Goal: Download file/media

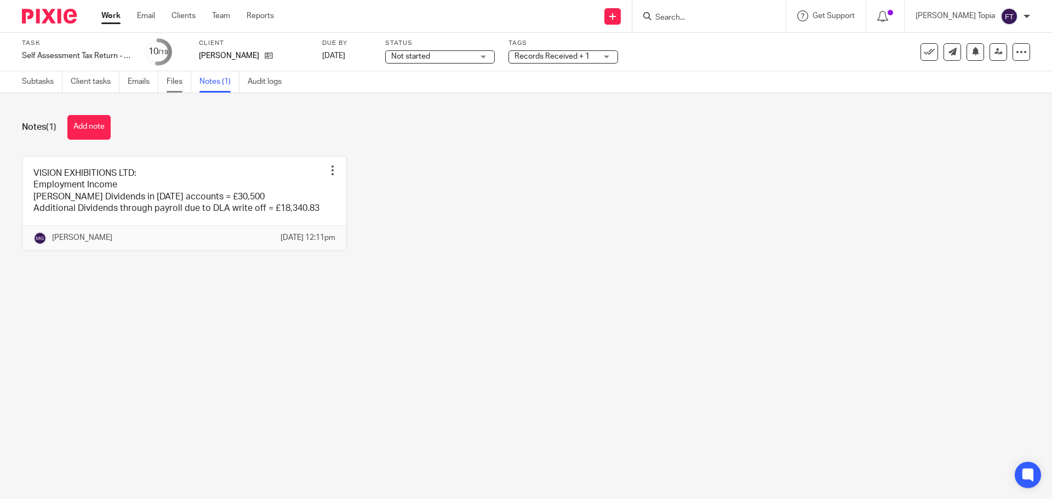
click at [179, 83] on link "Files" at bounding box center [179, 81] width 25 height 21
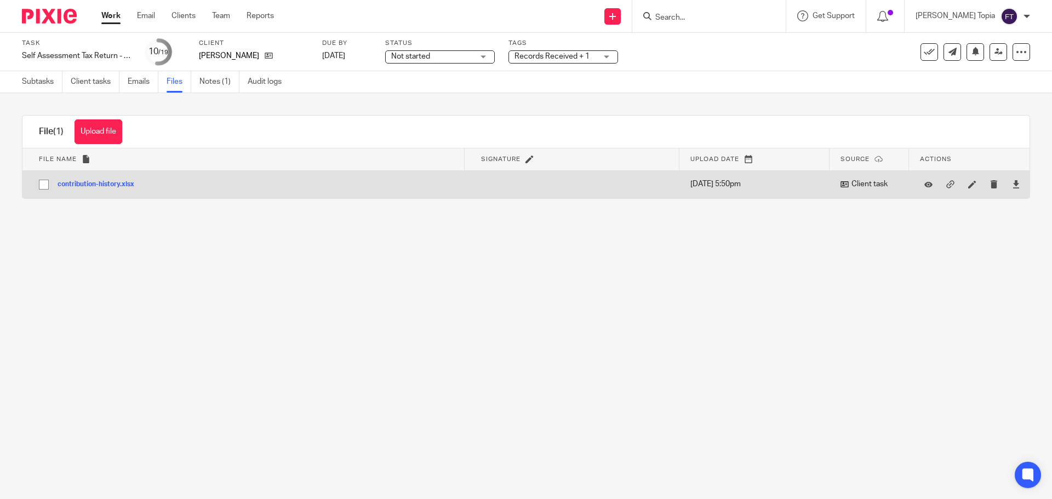
click at [107, 184] on button "contribution-history.xlsx" at bounding box center [100, 185] width 85 height 8
click at [43, 182] on input "checkbox" at bounding box center [43, 184] width 21 height 21
checkbox input "true"
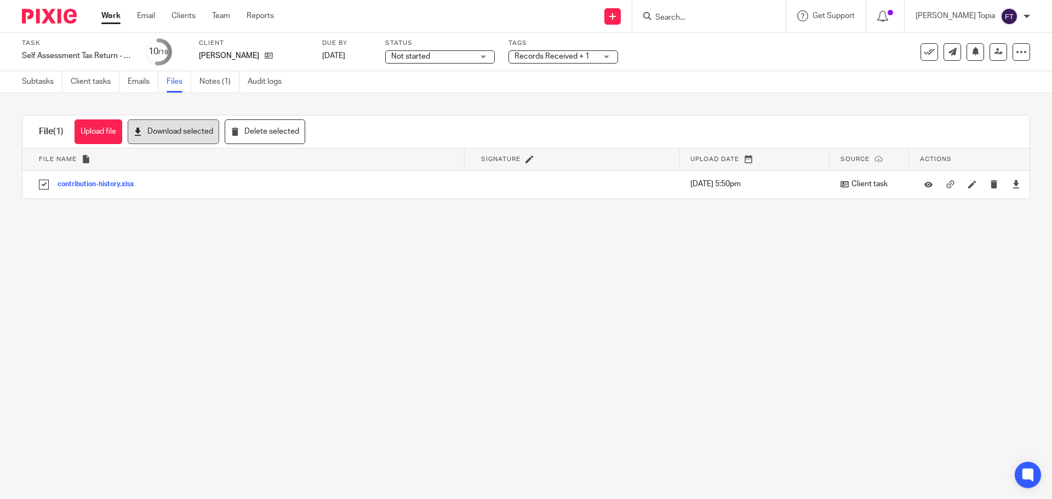
click at [184, 129] on button "Download selected" at bounding box center [174, 131] width 92 height 25
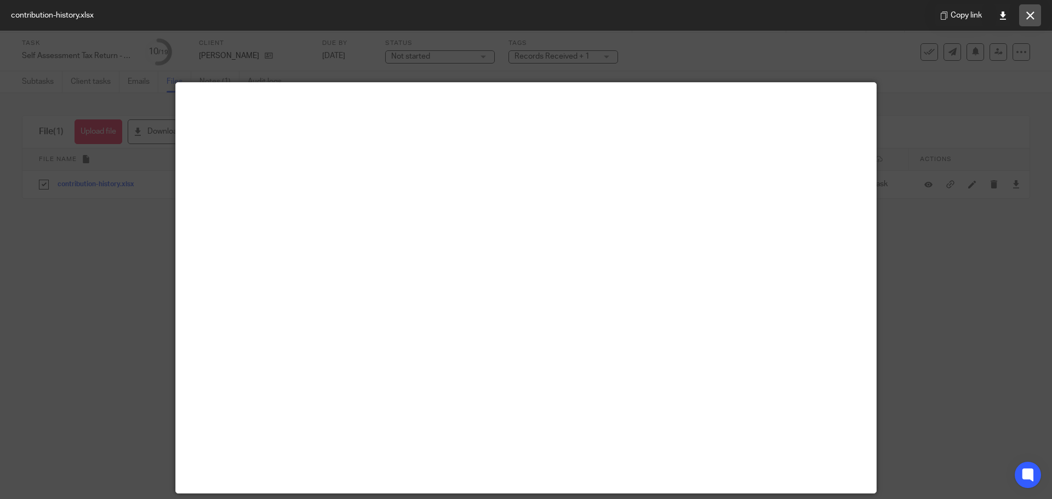
click at [1025, 17] on button at bounding box center [1030, 15] width 22 height 22
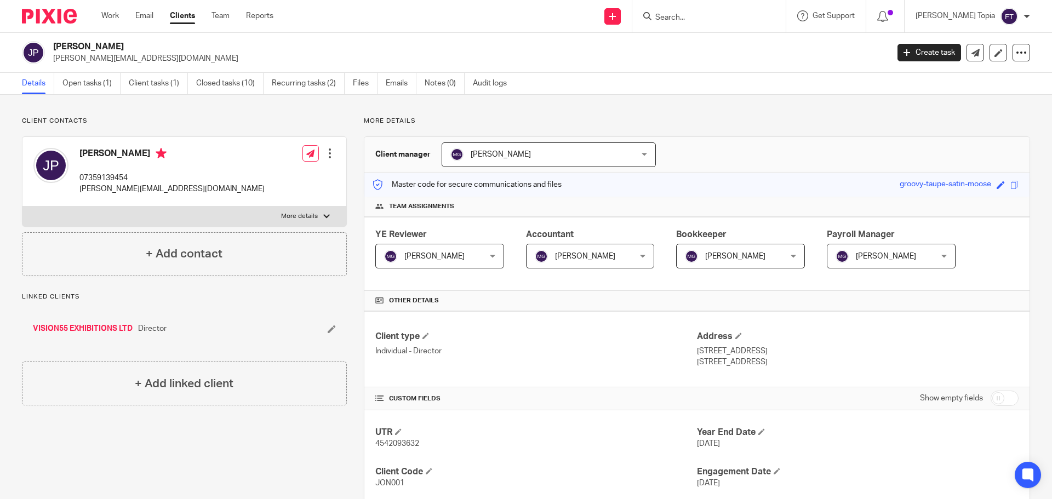
click at [358, 51] on h2 "[PERSON_NAME]" at bounding box center [384, 47] width 662 height 12
click at [373, 54] on p "[PERSON_NAME][EMAIL_ADDRESS][DOMAIN_NAME]" at bounding box center [467, 58] width 828 height 11
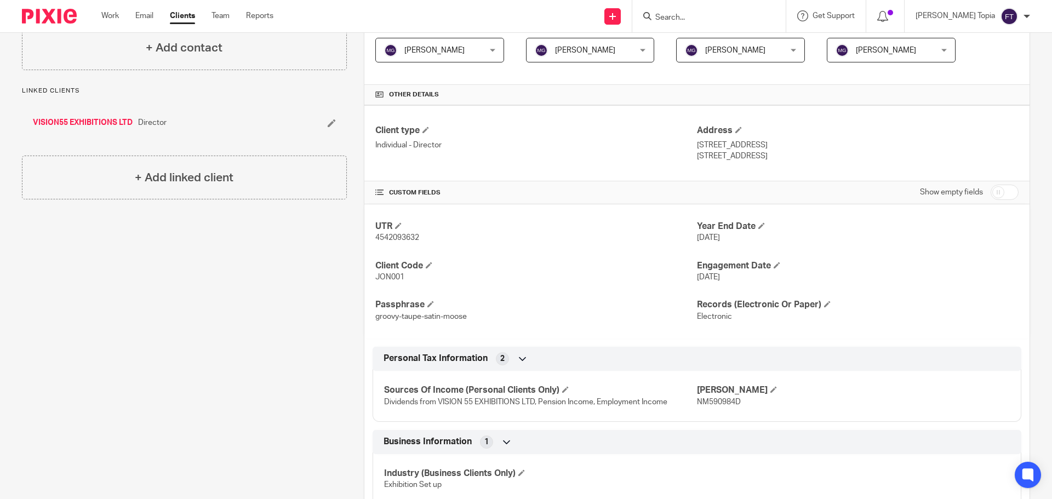
scroll to position [307, 0]
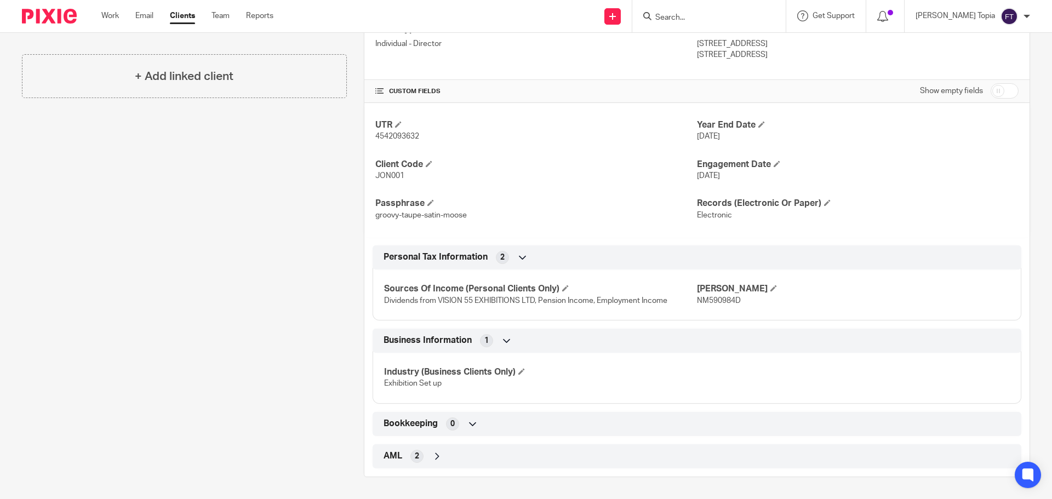
click at [714, 300] on span "NM590984D" at bounding box center [719, 301] width 44 height 8
copy span "NM590984D"
